Goal: Information Seeking & Learning: Learn about a topic

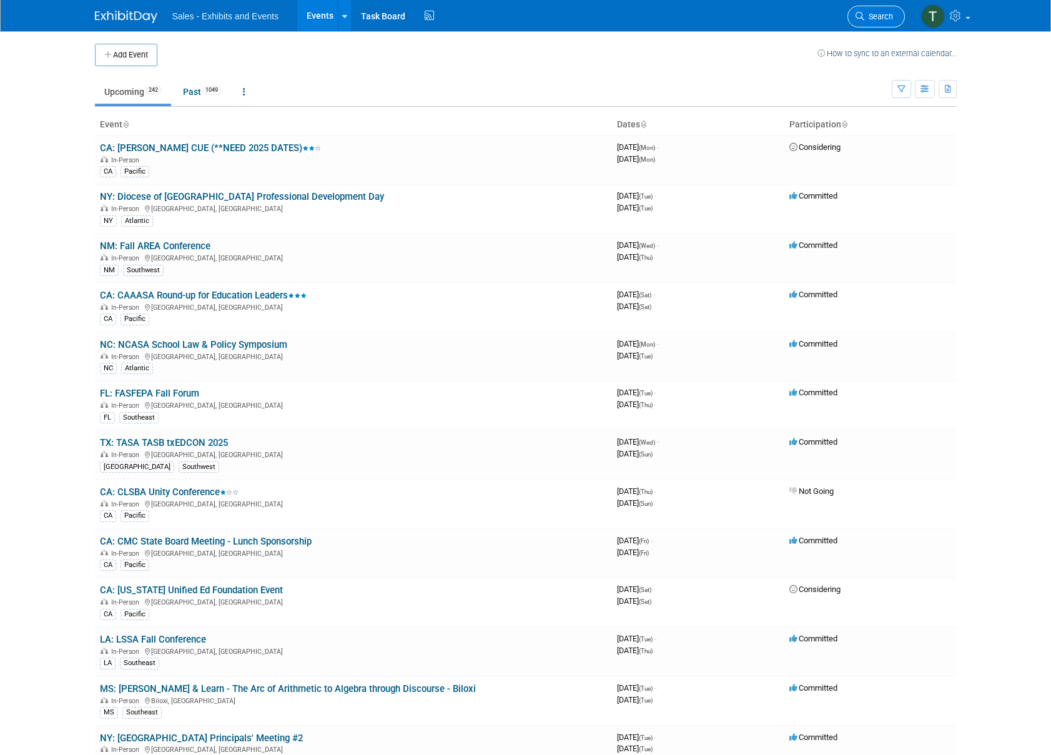
click at [876, 17] on span "Search" at bounding box center [878, 16] width 29 height 9
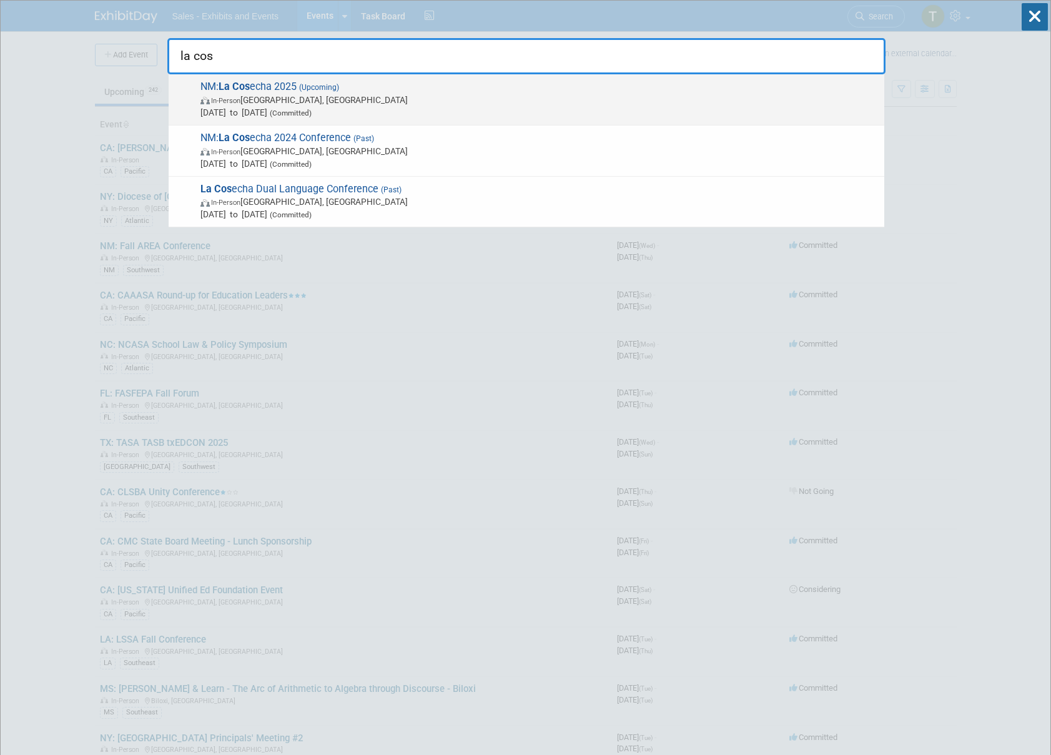
type input "la cos"
click at [314, 103] on span "In-Person [GEOGRAPHIC_DATA], [GEOGRAPHIC_DATA]" at bounding box center [539, 100] width 678 height 12
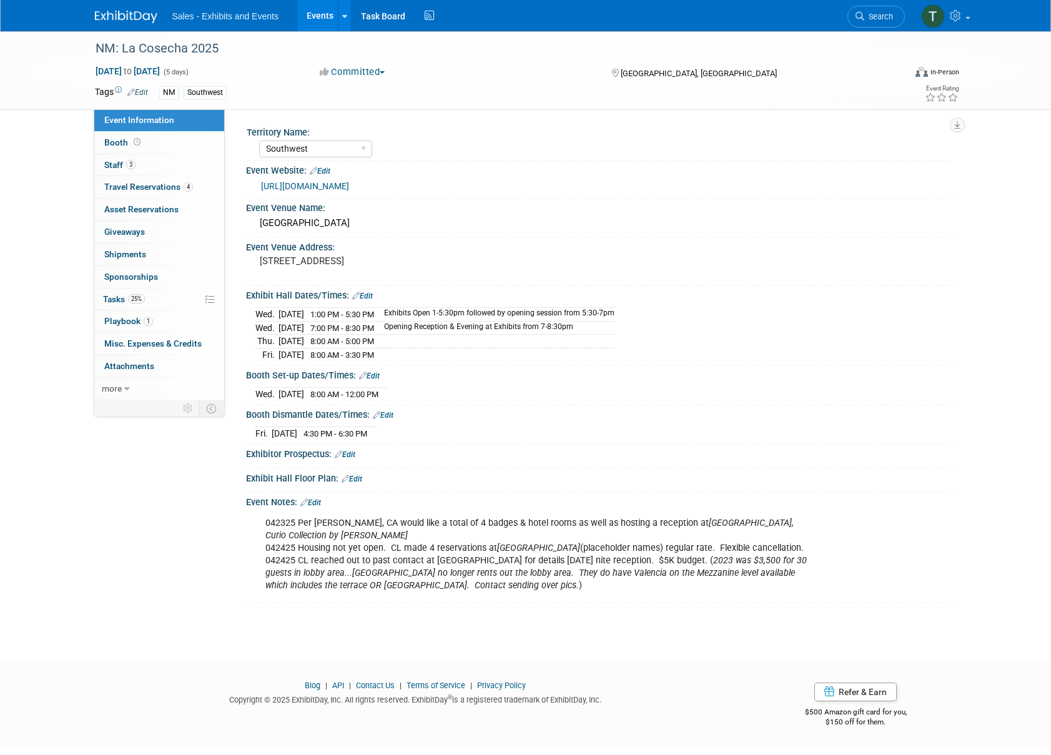
select select "Southwest"
click at [123, 185] on span "Travel Reservations 4" at bounding box center [148, 187] width 89 height 10
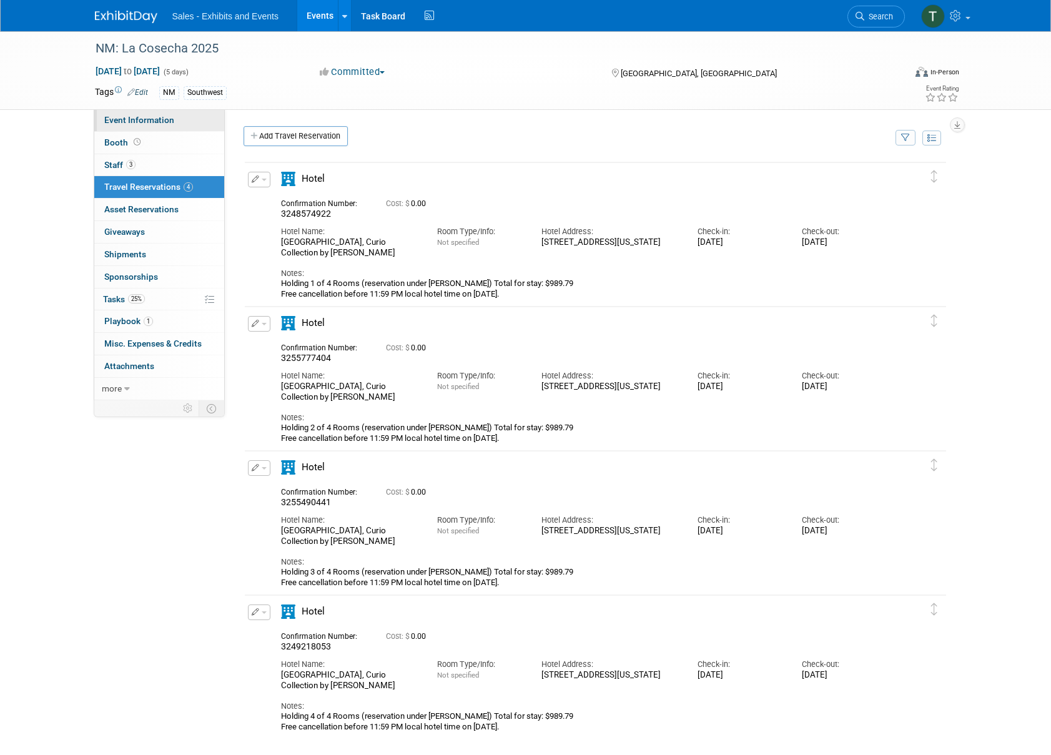
click at [154, 120] on span "Event Information" at bounding box center [139, 120] width 70 height 10
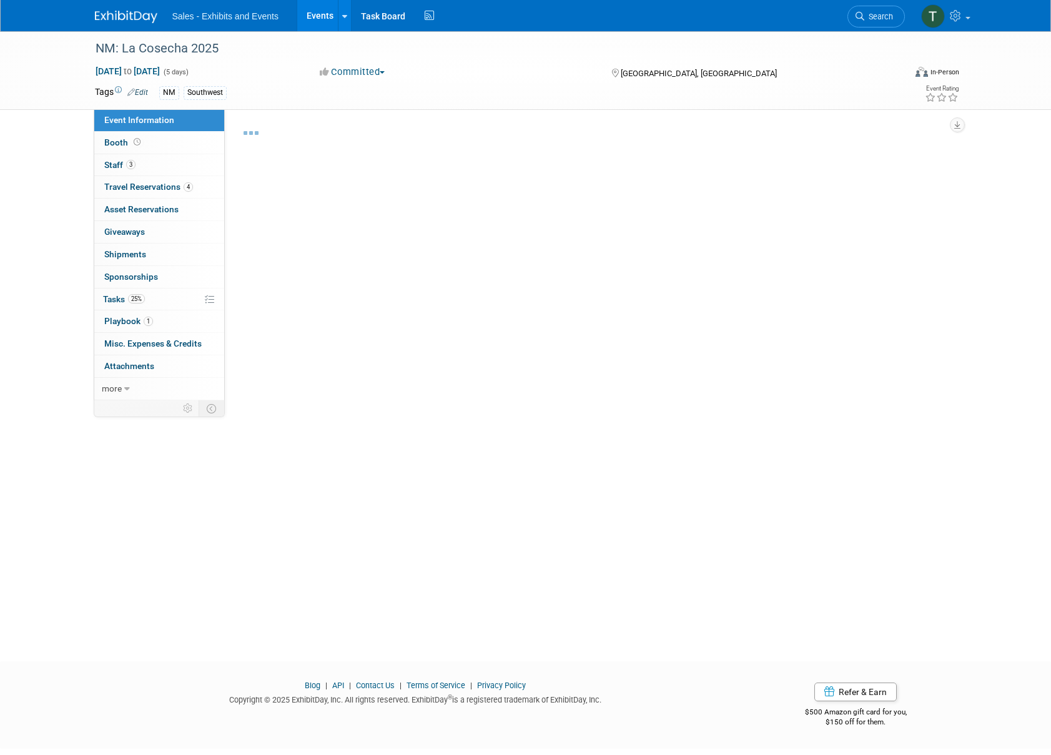
select select "Southwest"
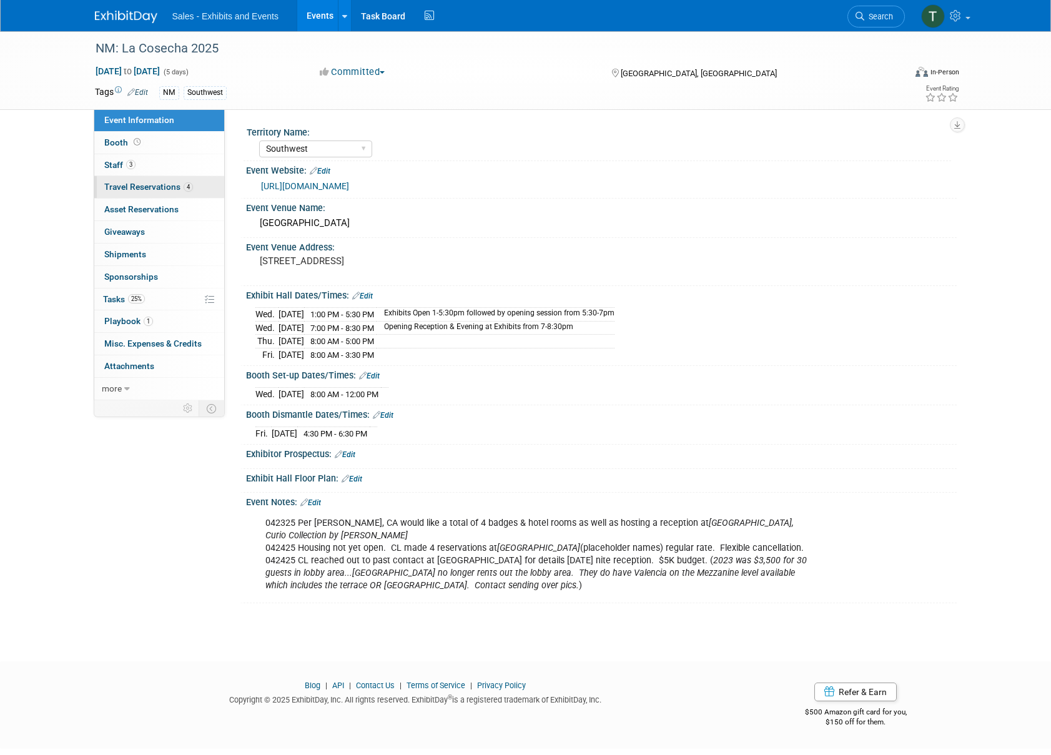
click at [165, 183] on span "Travel Reservations 4" at bounding box center [148, 187] width 89 height 10
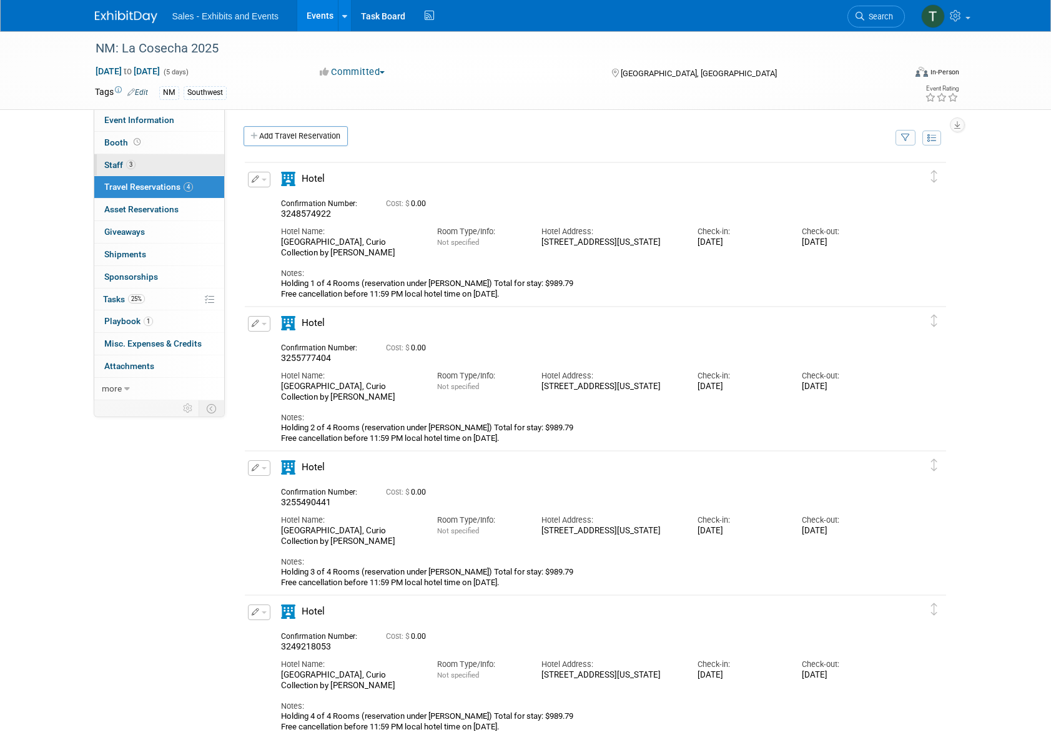
click at [121, 167] on span "Staff 3" at bounding box center [119, 165] width 31 height 10
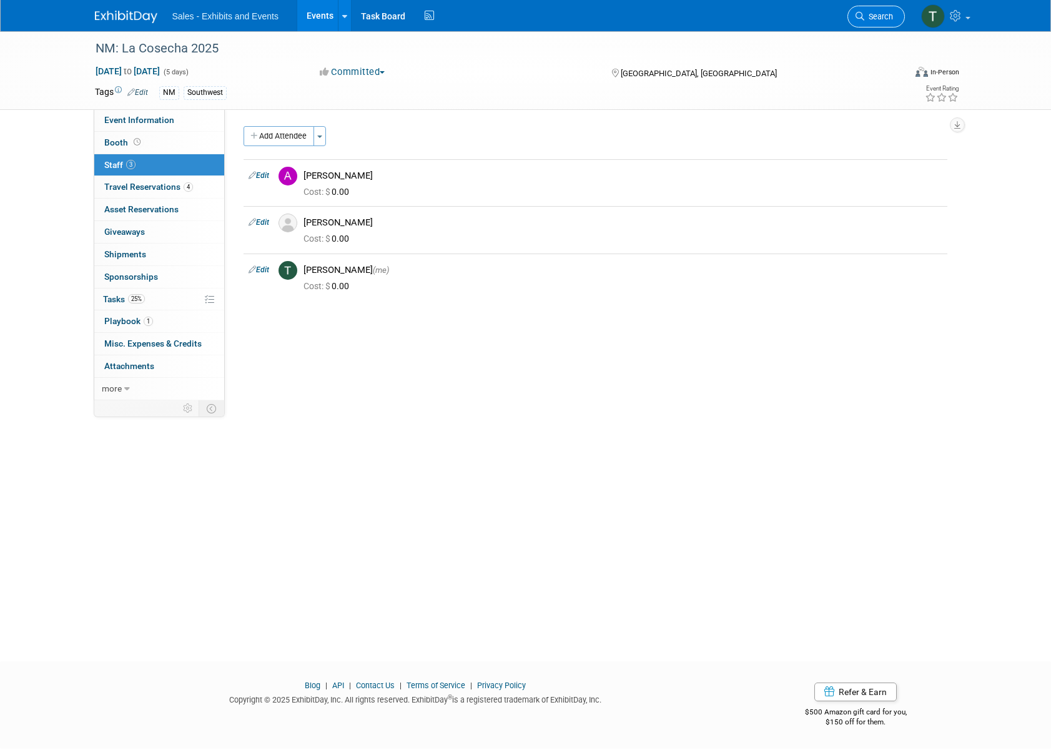
click at [879, 9] on link "Search" at bounding box center [875, 17] width 57 height 22
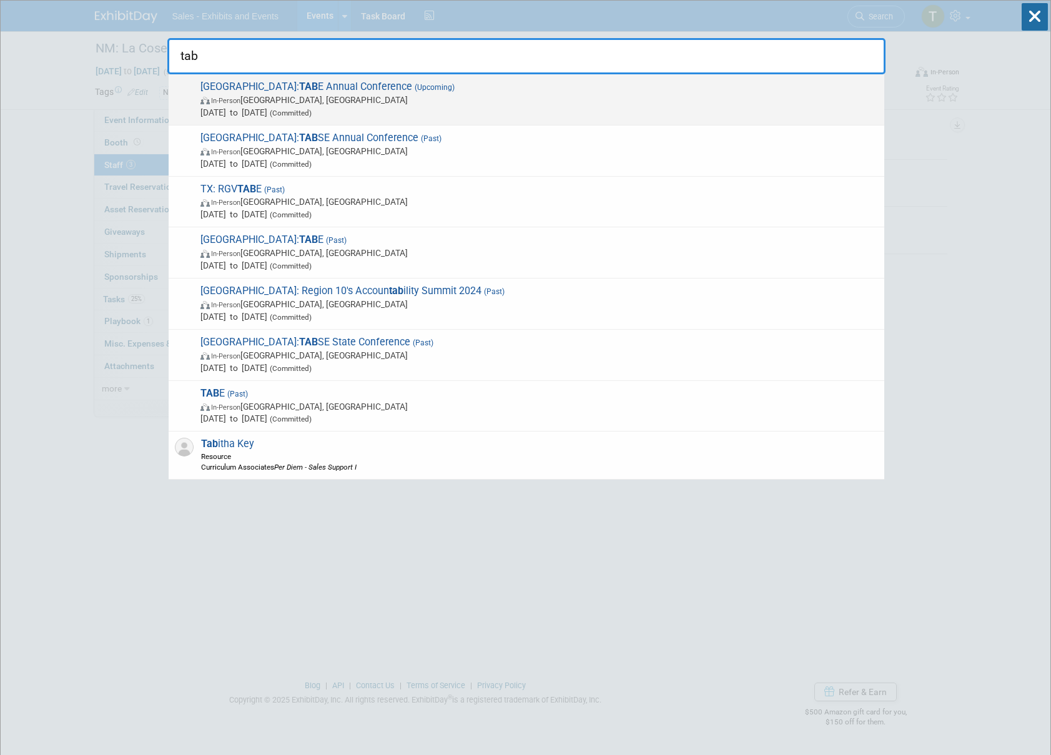
type input "tab"
click at [388, 106] on span "Oct 22, 2025 to Oct 25, 2025 (Committed)" at bounding box center [539, 112] width 678 height 12
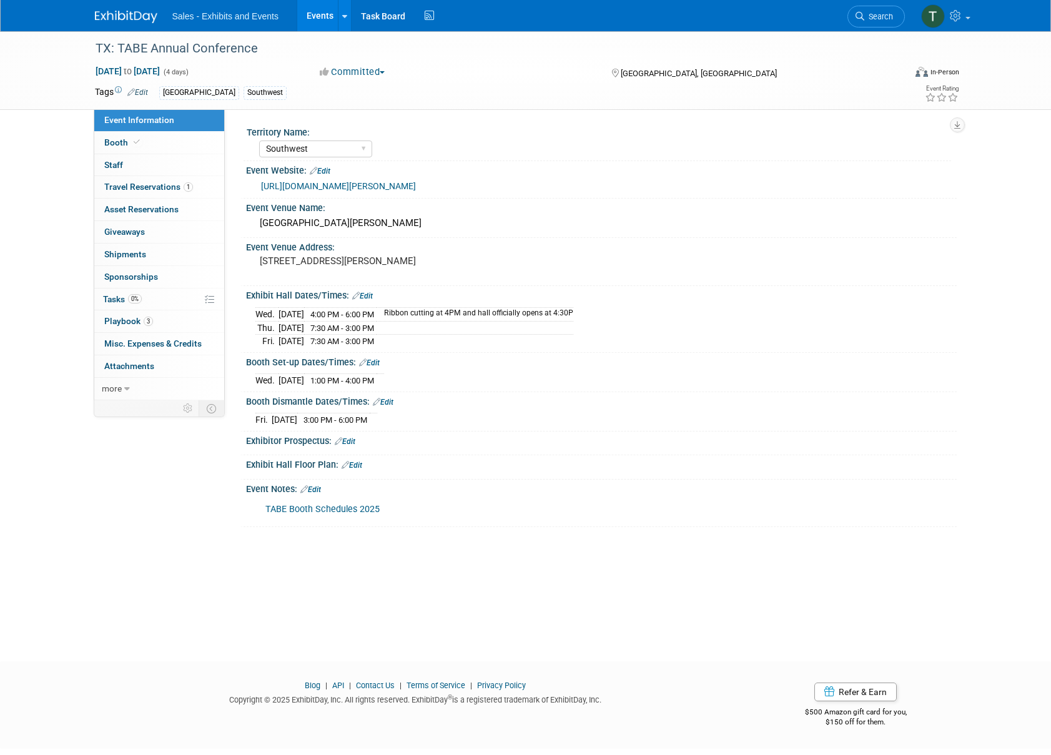
select select "Southwest"
click at [124, 157] on link "0 Staff 0" at bounding box center [159, 165] width 130 height 22
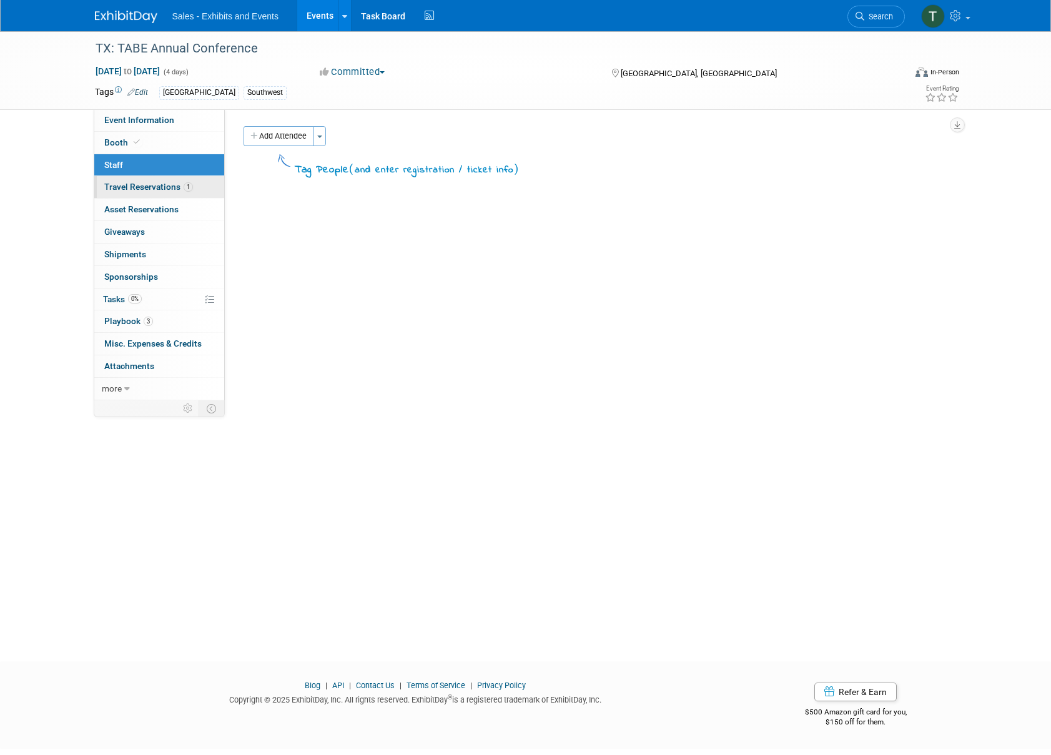
click at [126, 184] on span "Travel Reservations 1" at bounding box center [148, 187] width 89 height 10
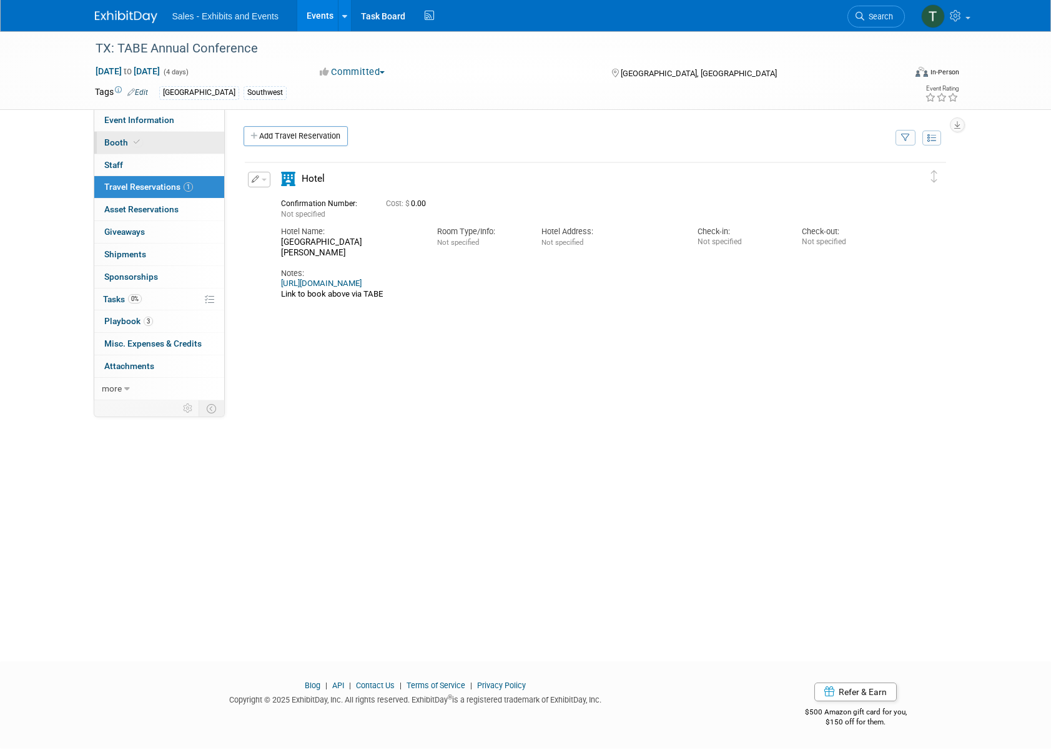
click at [120, 140] on span "Booth" at bounding box center [123, 142] width 38 height 10
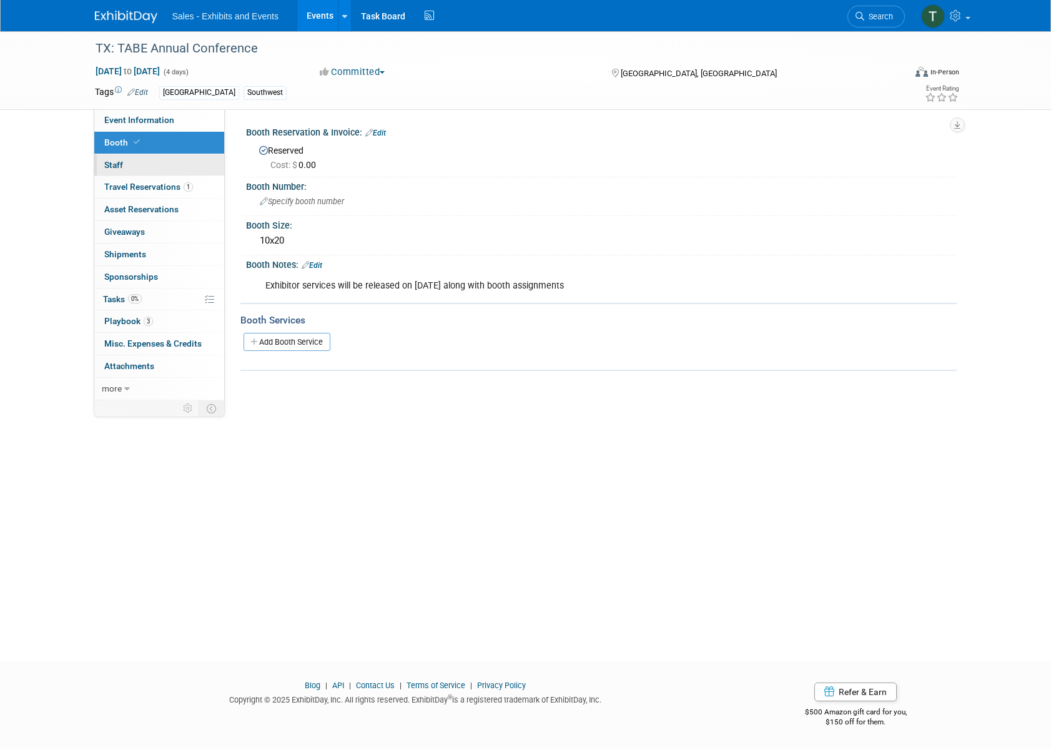
click at [124, 167] on link "0 Staff 0" at bounding box center [159, 165] width 130 height 22
